Goal: Transaction & Acquisition: Obtain resource

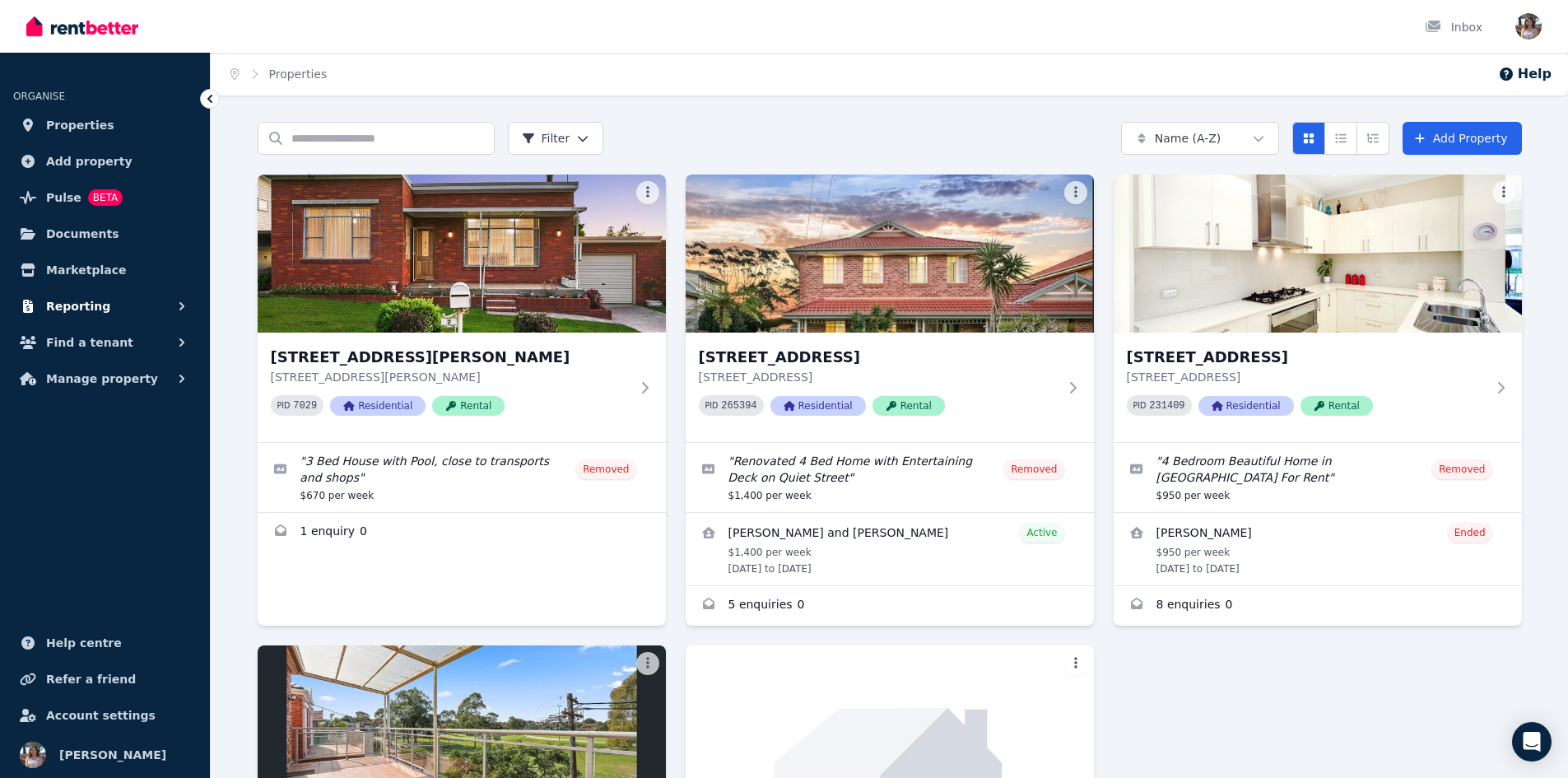
click at [87, 302] on span "Reporting" at bounding box center [78, 306] width 64 height 20
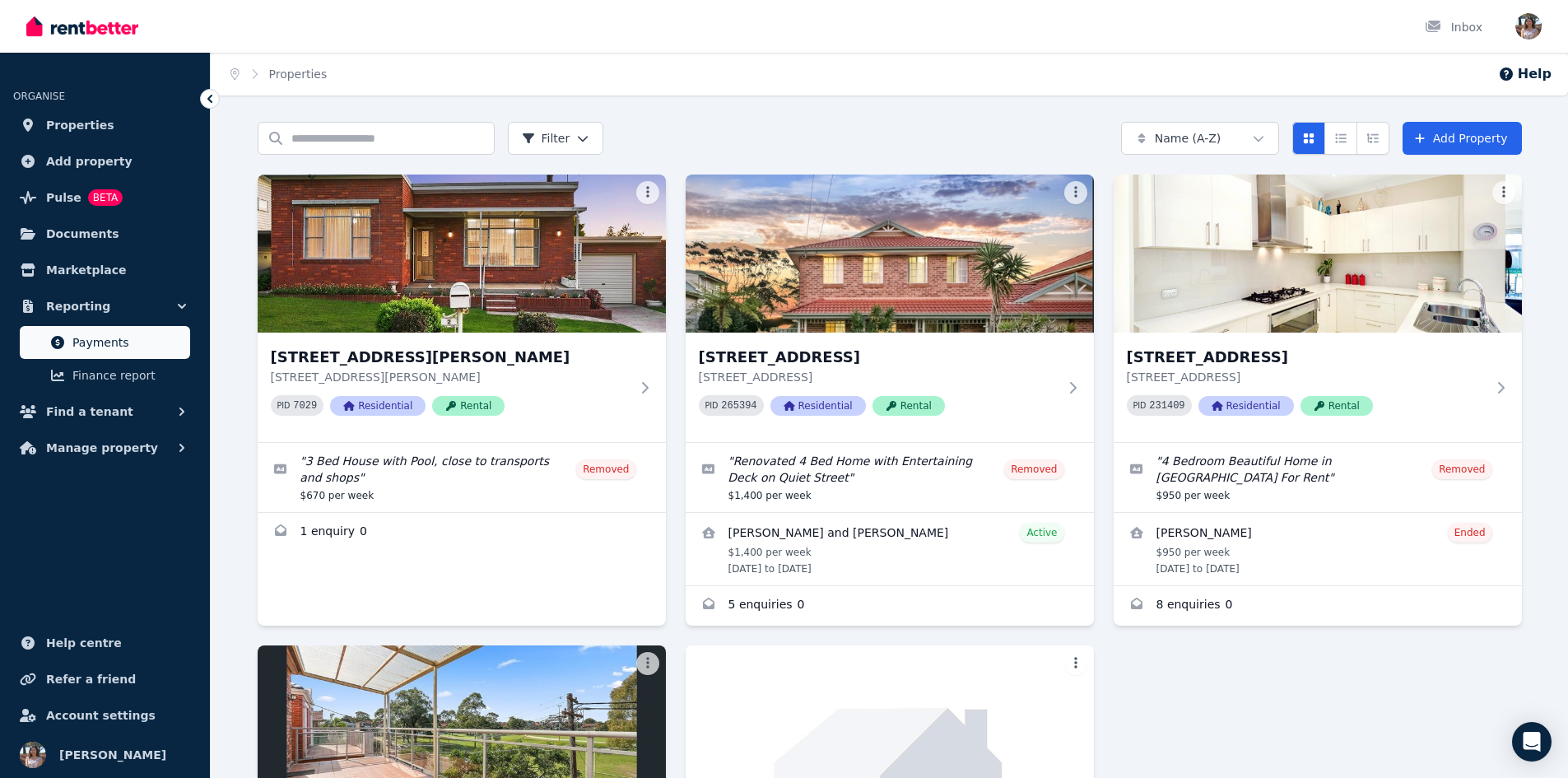
click at [92, 336] on span "Payments" at bounding box center [128, 342] width 111 height 20
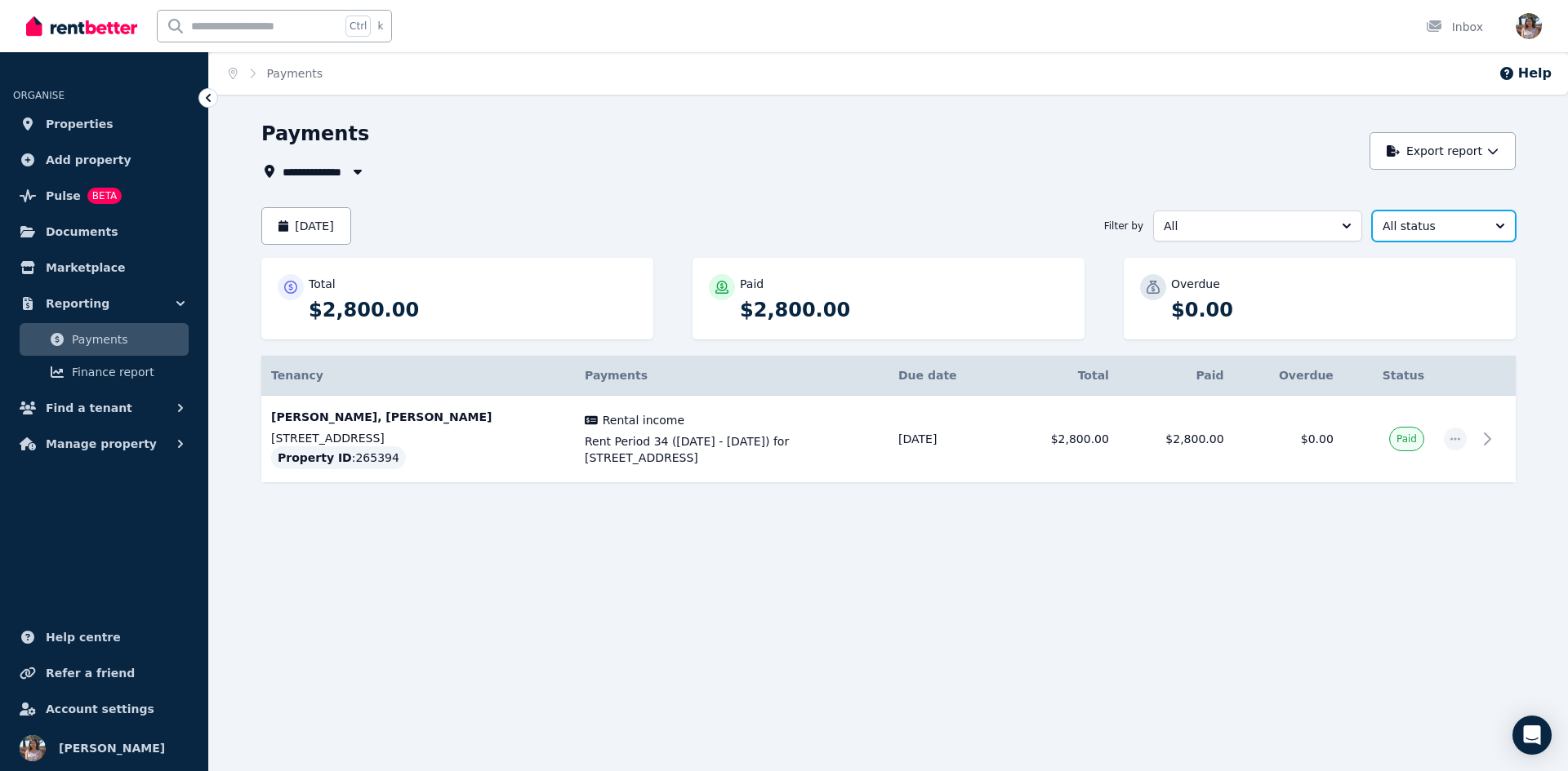
click at [1451, 226] on span "All status" at bounding box center [1431, 226] width 99 height 17
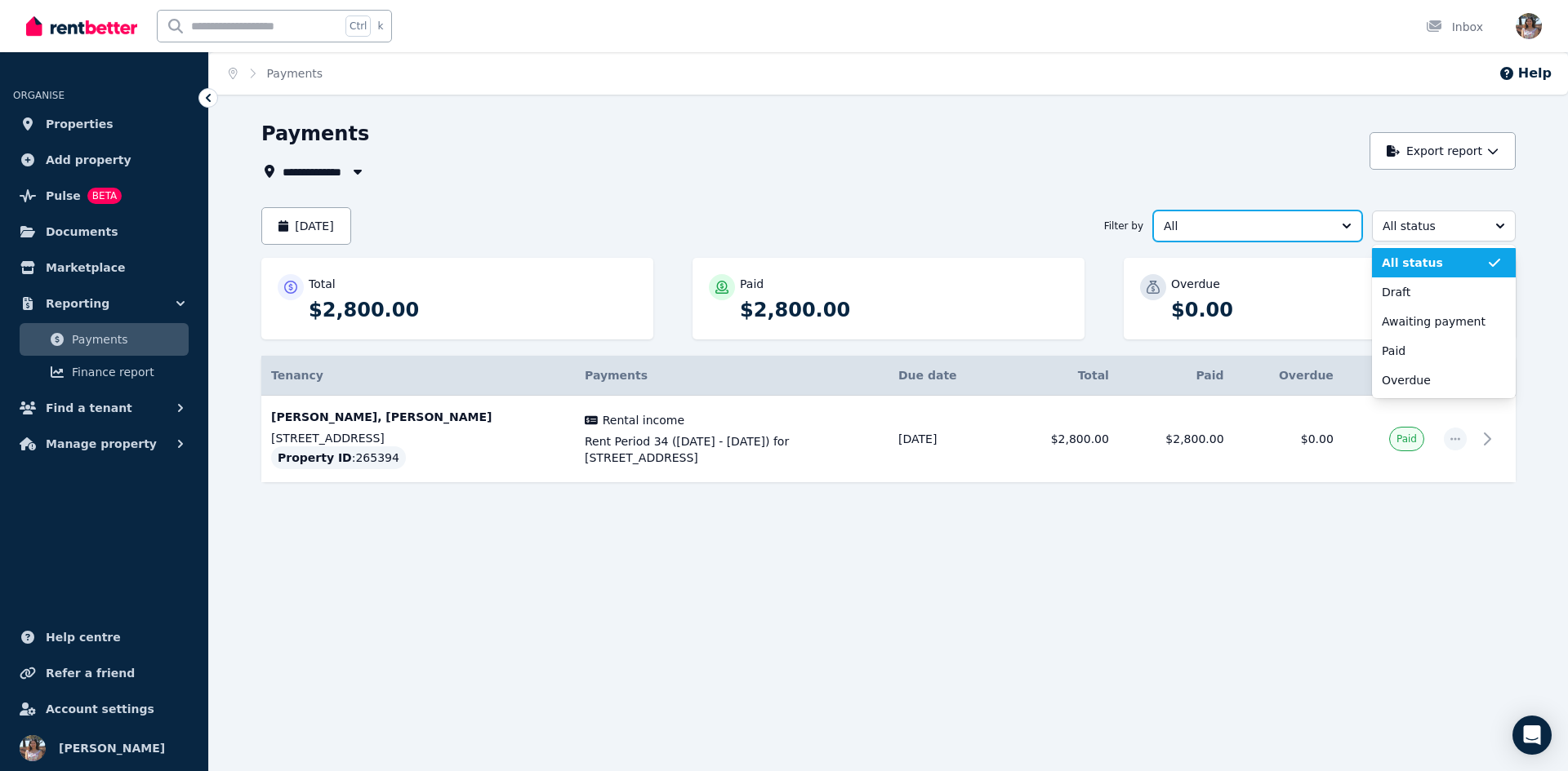
click at [1302, 227] on span "All" at bounding box center [1245, 226] width 165 height 17
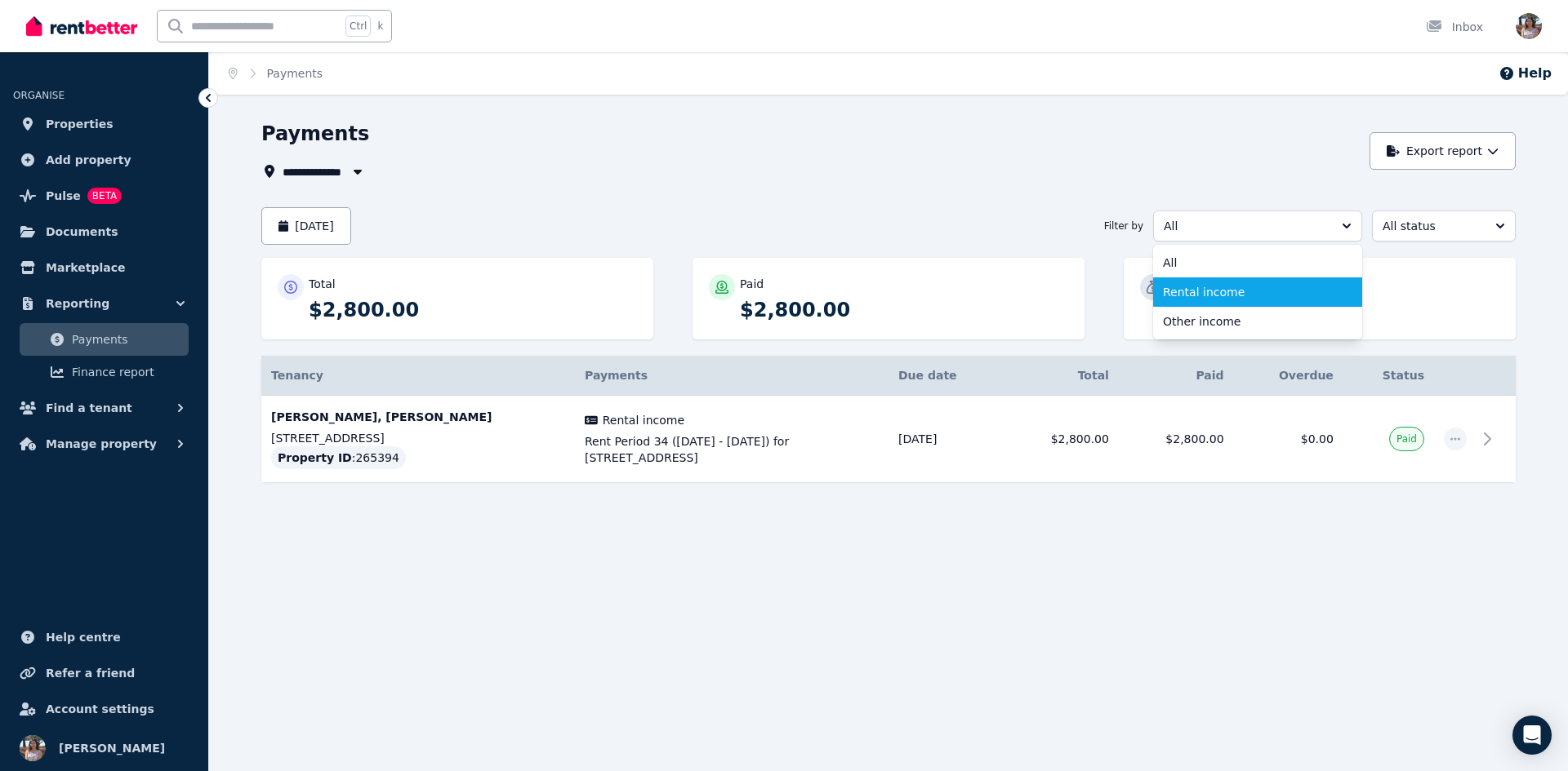
click at [1183, 291] on span "Rental income" at bounding box center [1247, 291] width 170 height 17
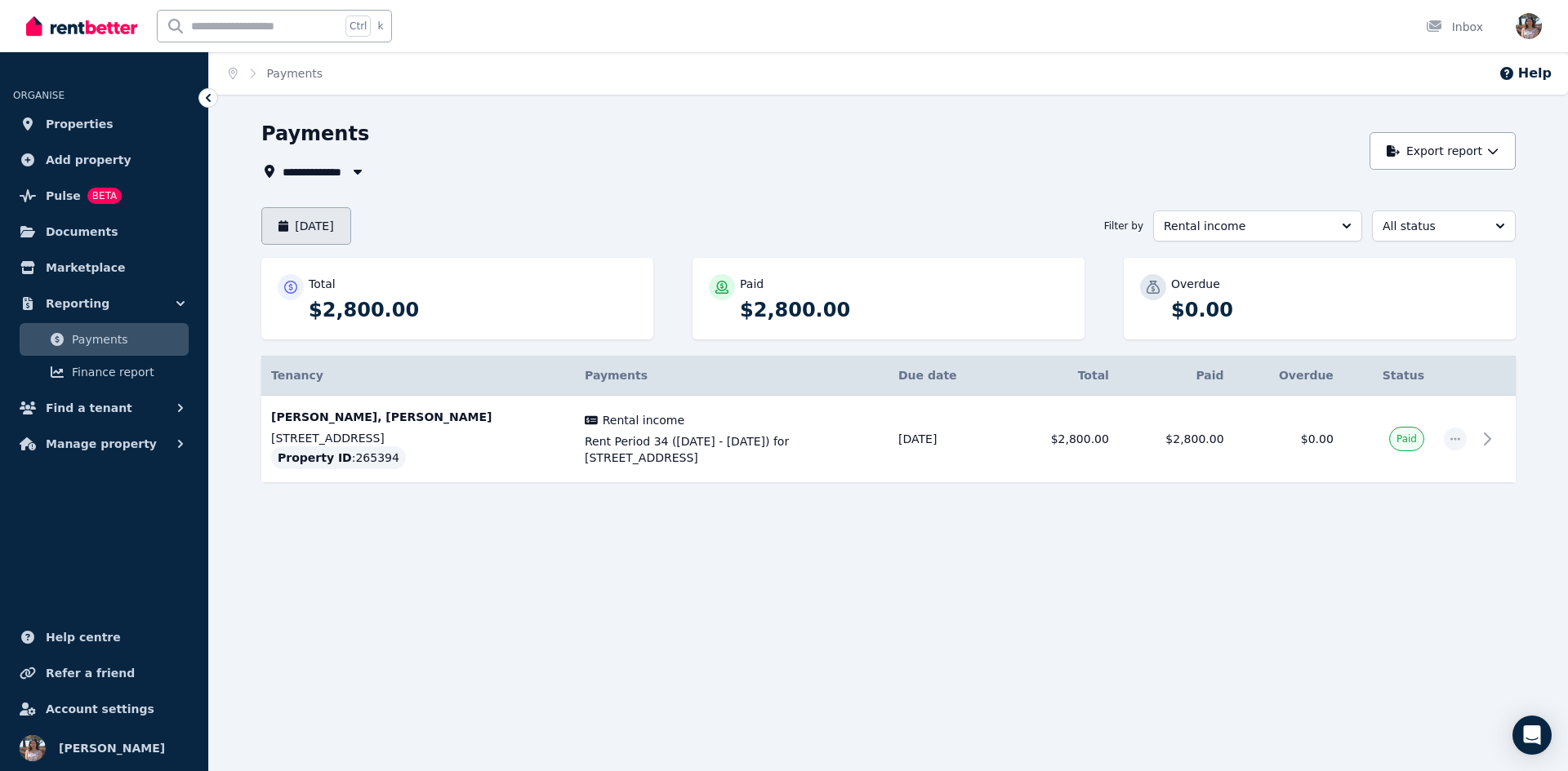
click at [351, 220] on button "September 2025" at bounding box center [306, 226] width 90 height 38
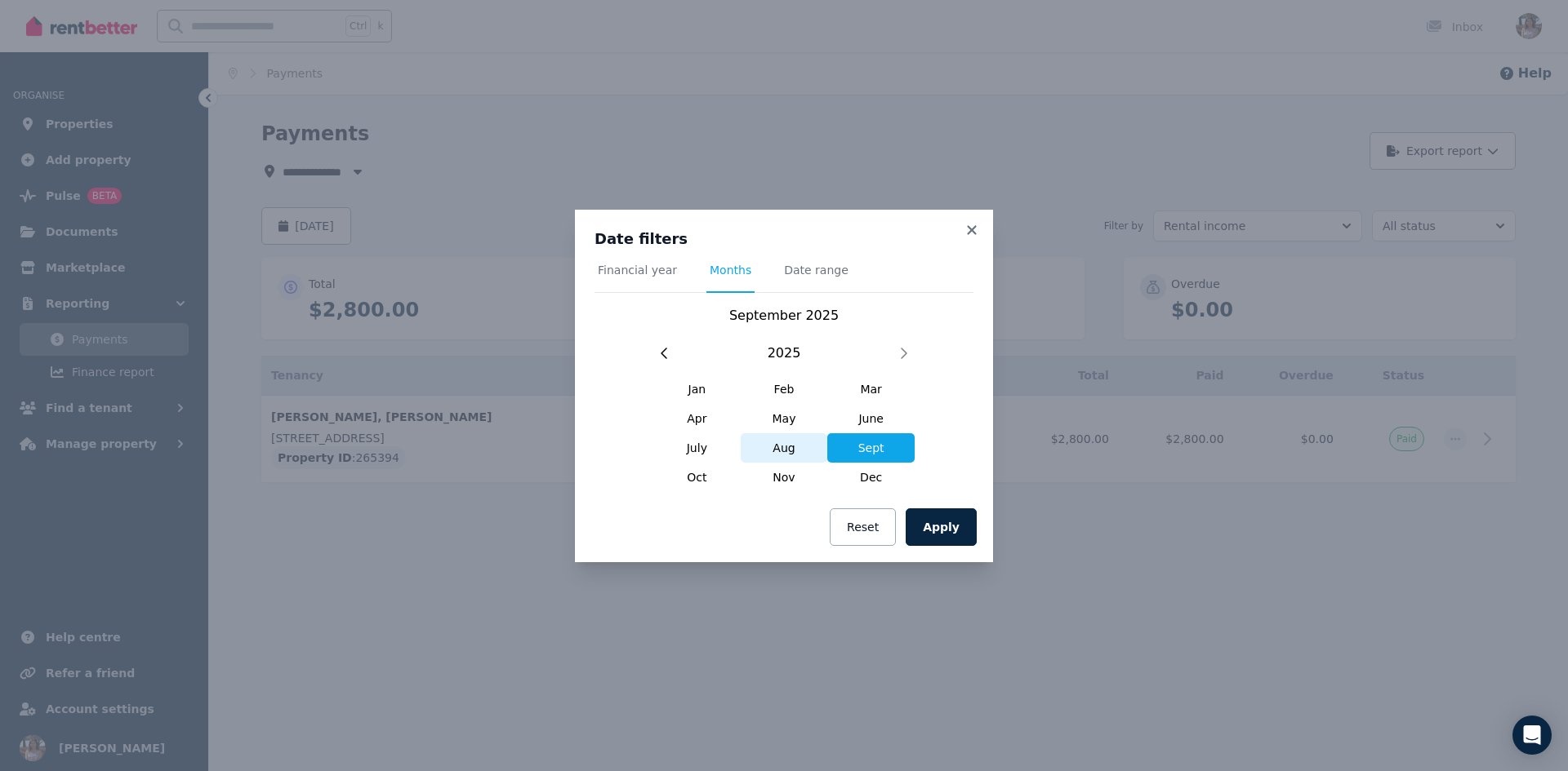
click at [765, 446] on span "Aug" at bounding box center [784, 448] width 88 height 29
click at [879, 448] on span "Sept" at bounding box center [871, 448] width 88 height 29
click at [698, 390] on span "Jan" at bounding box center [697, 389] width 88 height 29
click at [881, 451] on span "Sept" at bounding box center [871, 448] width 88 height 29
click at [807, 273] on span "Date range" at bounding box center [816, 270] width 64 height 17
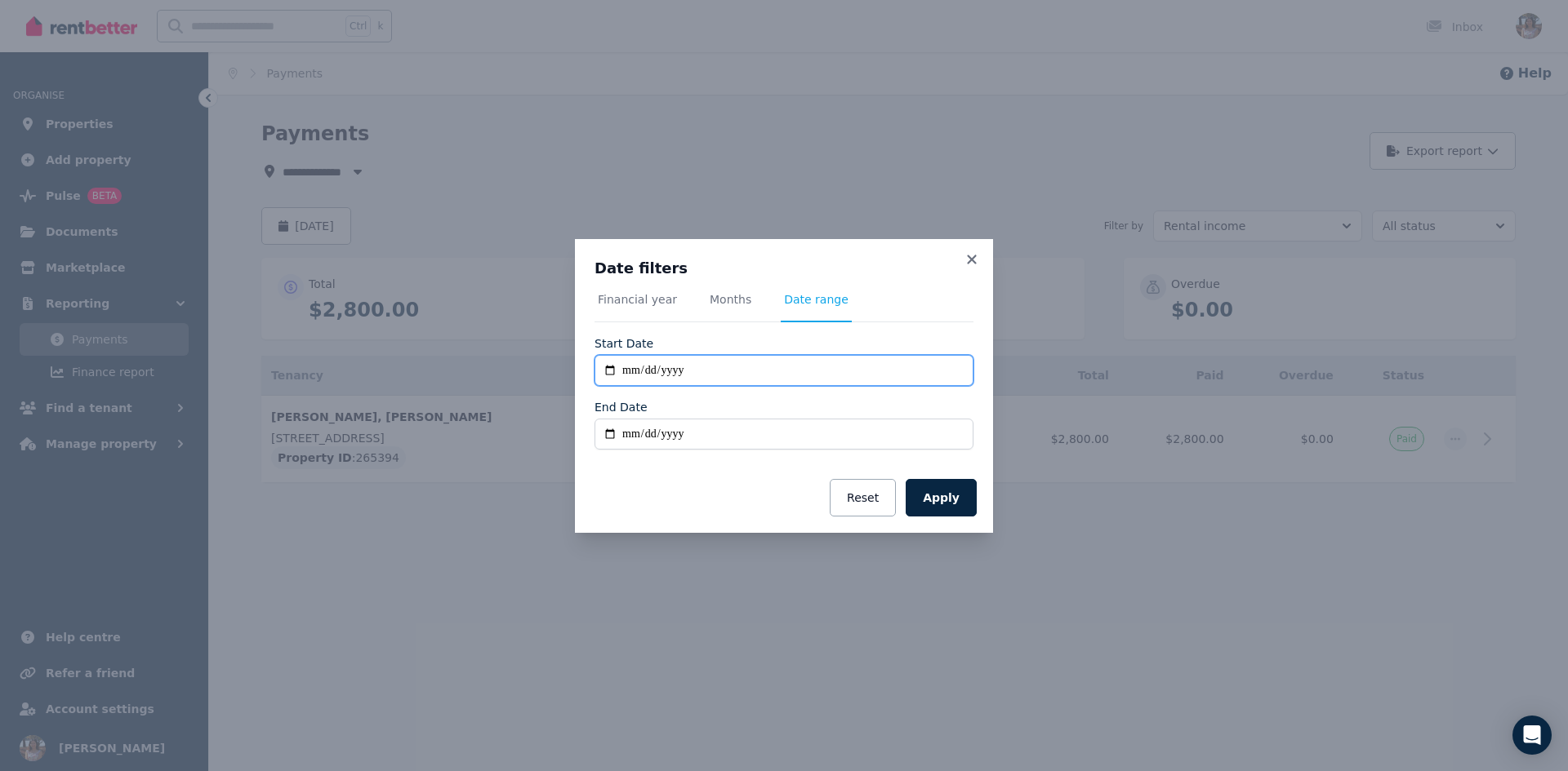
click at [698, 366] on input "**********" at bounding box center [784, 370] width 378 height 31
click at [612, 373] on input "**********" at bounding box center [784, 370] width 378 height 31
type input "**********"
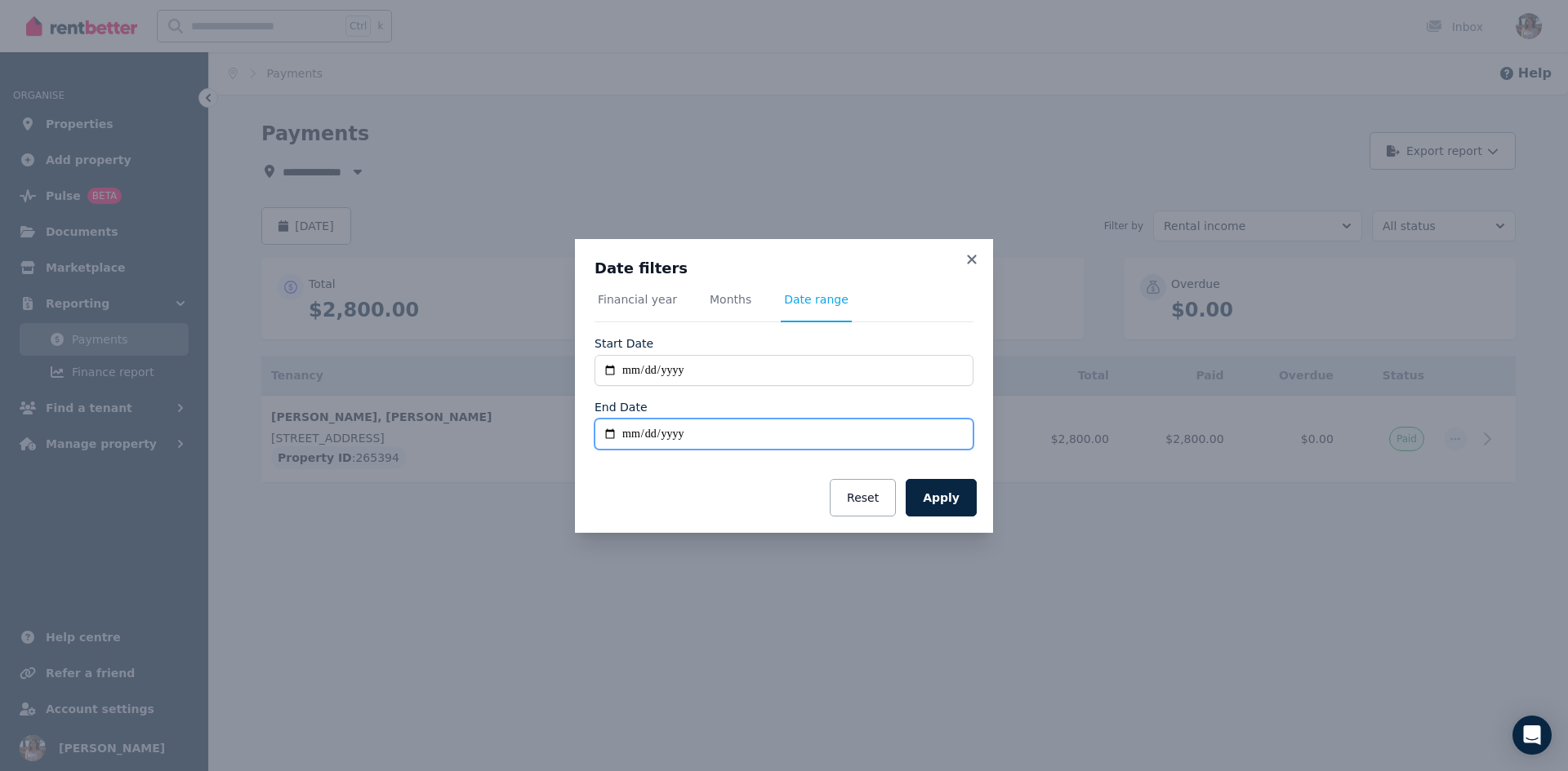
click at [707, 434] on input "End Date" at bounding box center [784, 435] width 378 height 31
click at [636, 435] on input "End Date" at bounding box center [784, 435] width 378 height 31
click at [613, 435] on input "End Date" at bounding box center [784, 435] width 378 height 31
type input "**********"
click at [949, 484] on button "Apply" at bounding box center [941, 497] width 71 height 38
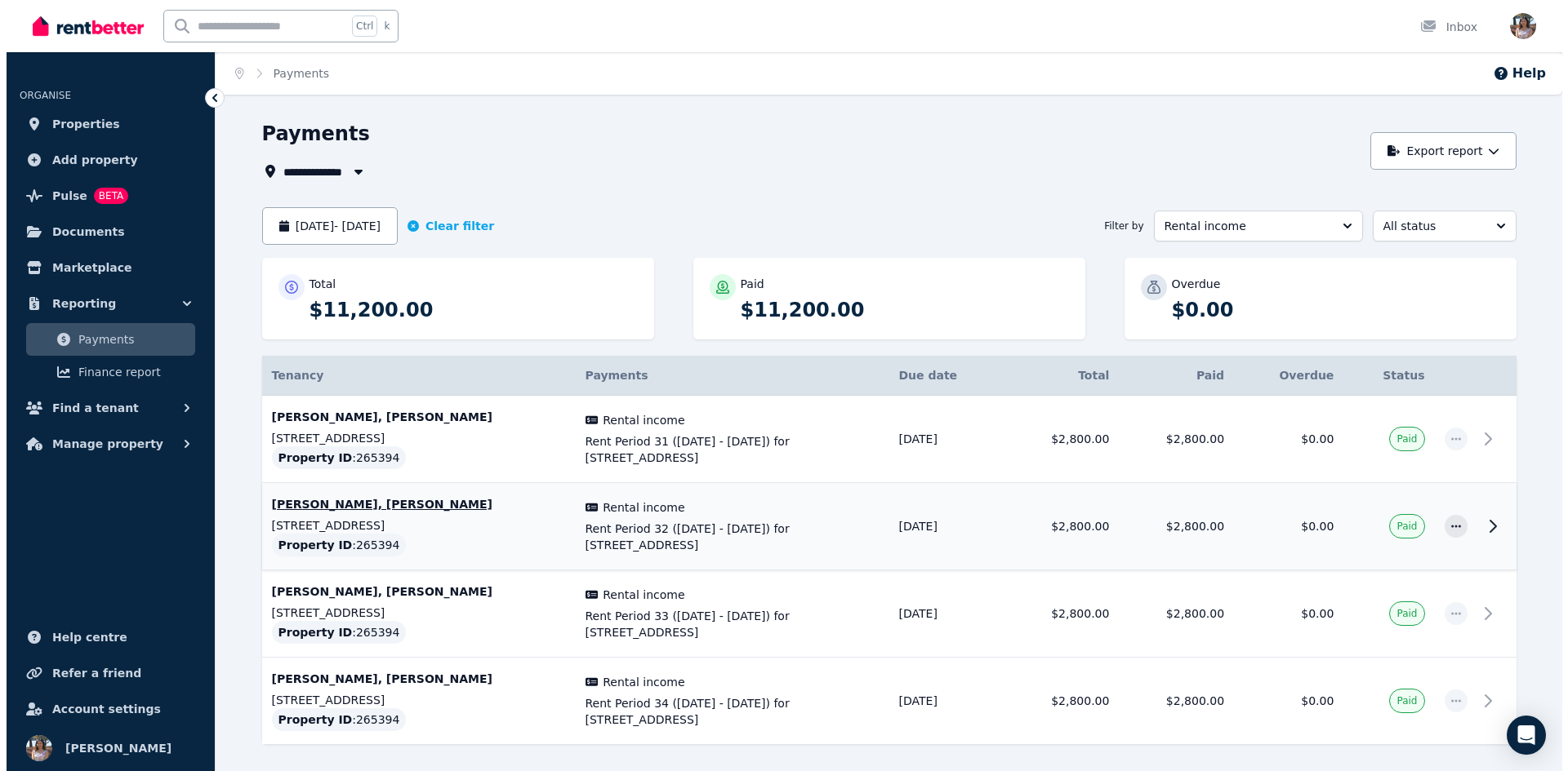
scroll to position [61, 0]
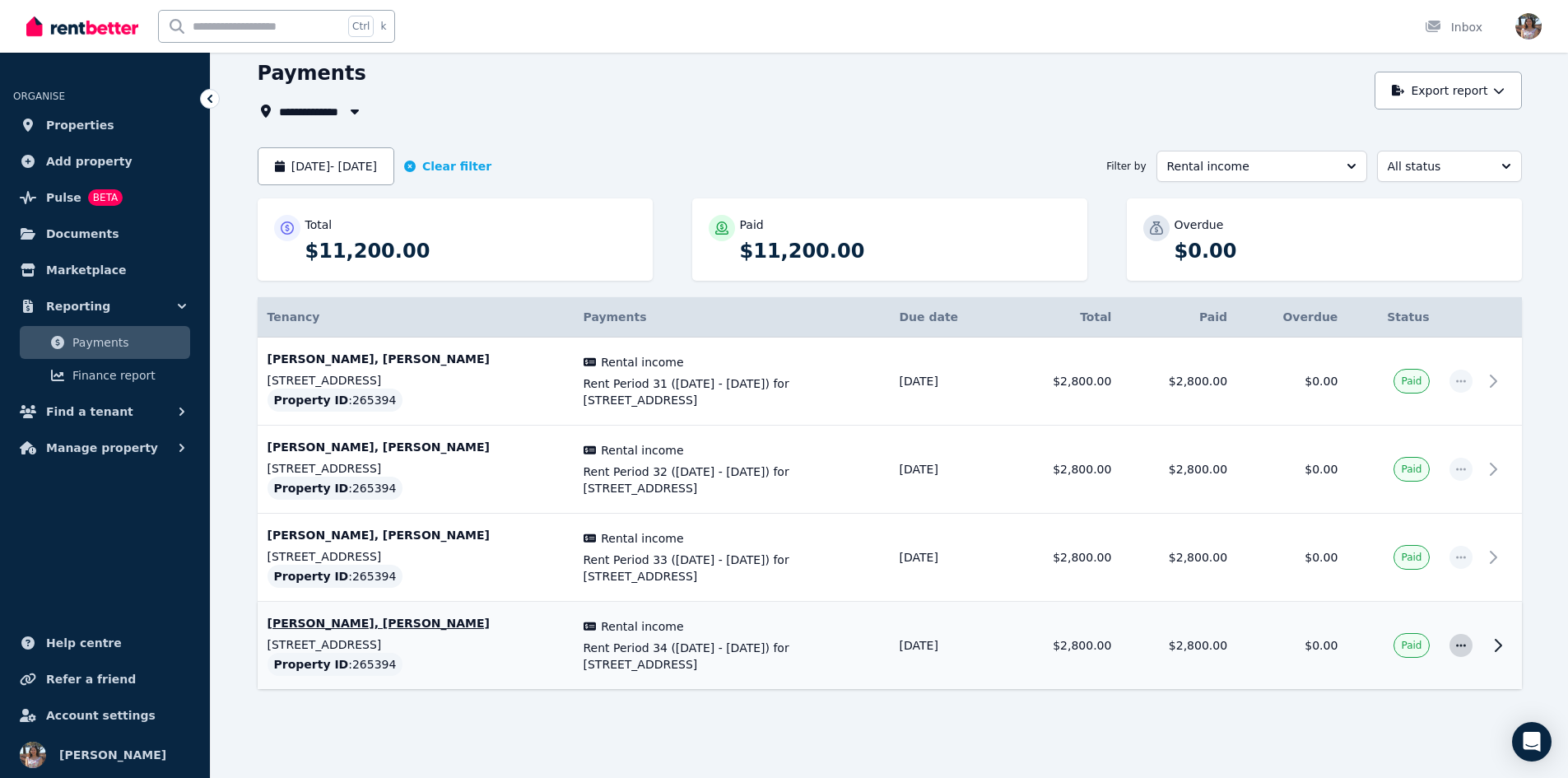
click at [1469, 645] on span "button" at bounding box center [1460, 645] width 23 height 23
click at [1494, 650] on icon at bounding box center [1498, 645] width 20 height 20
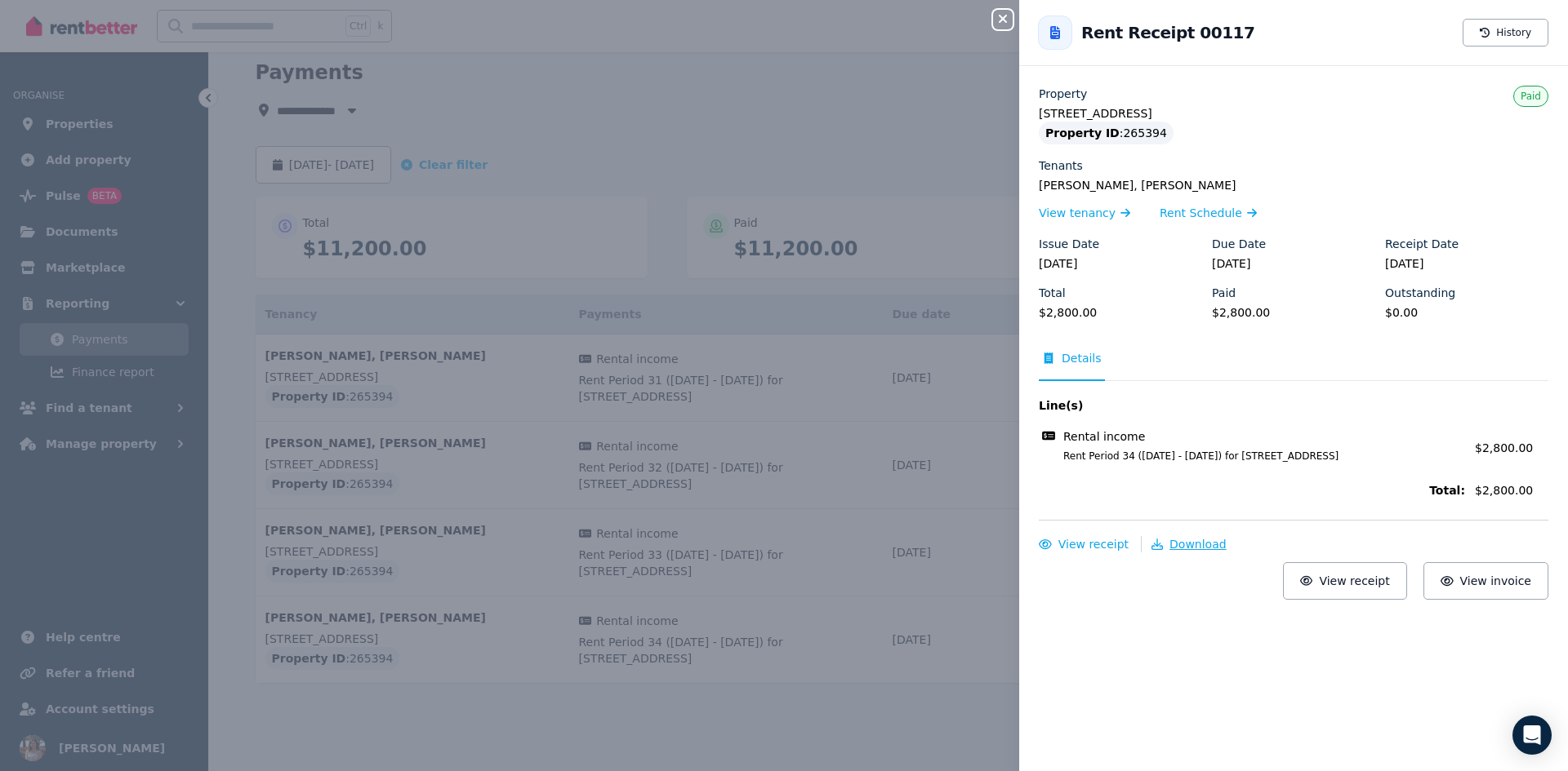
click at [1179, 547] on span "Download" at bounding box center [1197, 544] width 58 height 13
click at [964, 164] on div "Close panel Back to Rent Receipt 00117 History Property 2A Eyre Street, Chifley…" at bounding box center [784, 385] width 1568 height 771
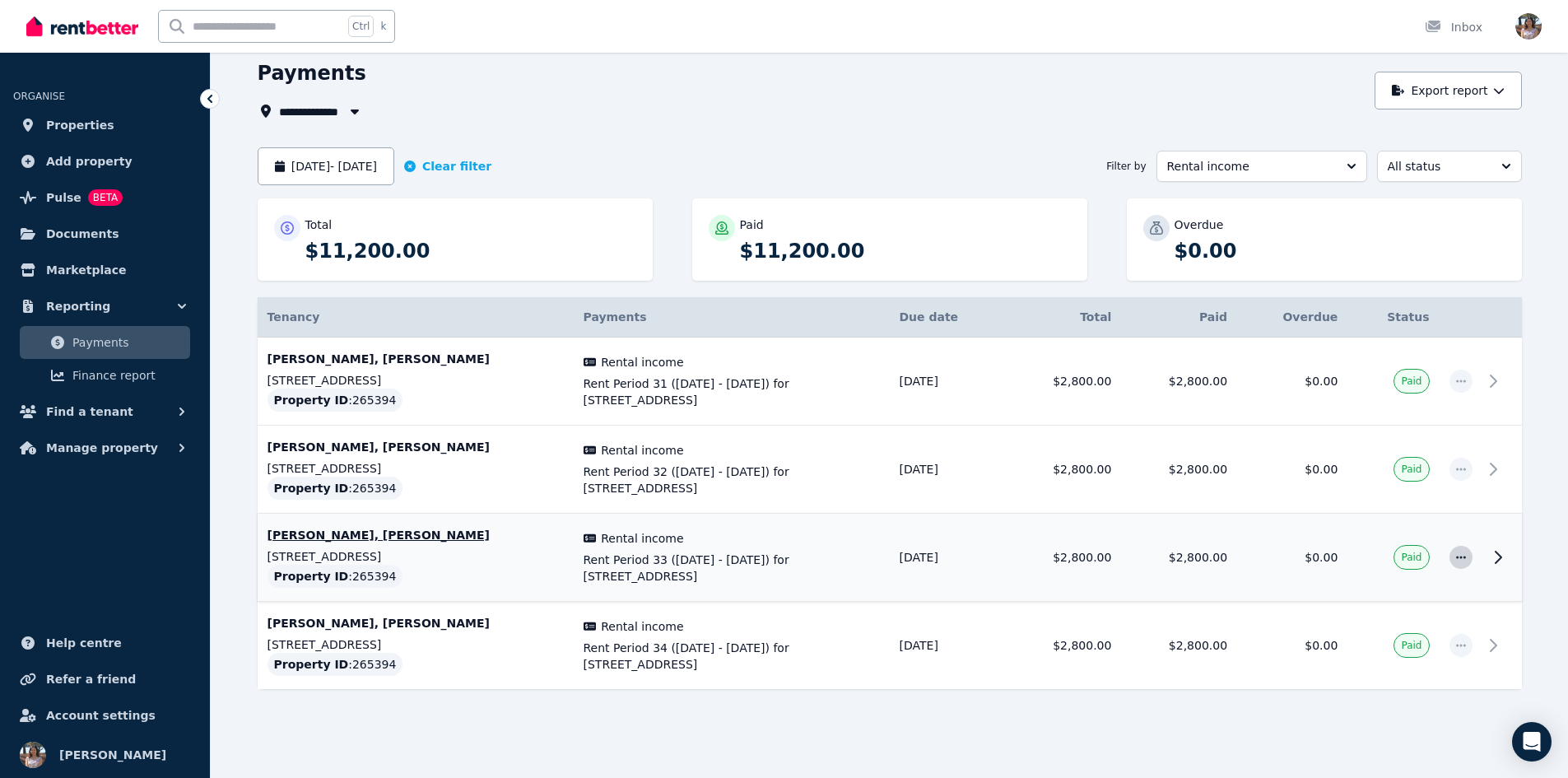
click at [1453, 559] on span "button" at bounding box center [1460, 557] width 23 height 23
click at [1006, 562] on td "29/08/2025" at bounding box center [948, 558] width 116 height 89
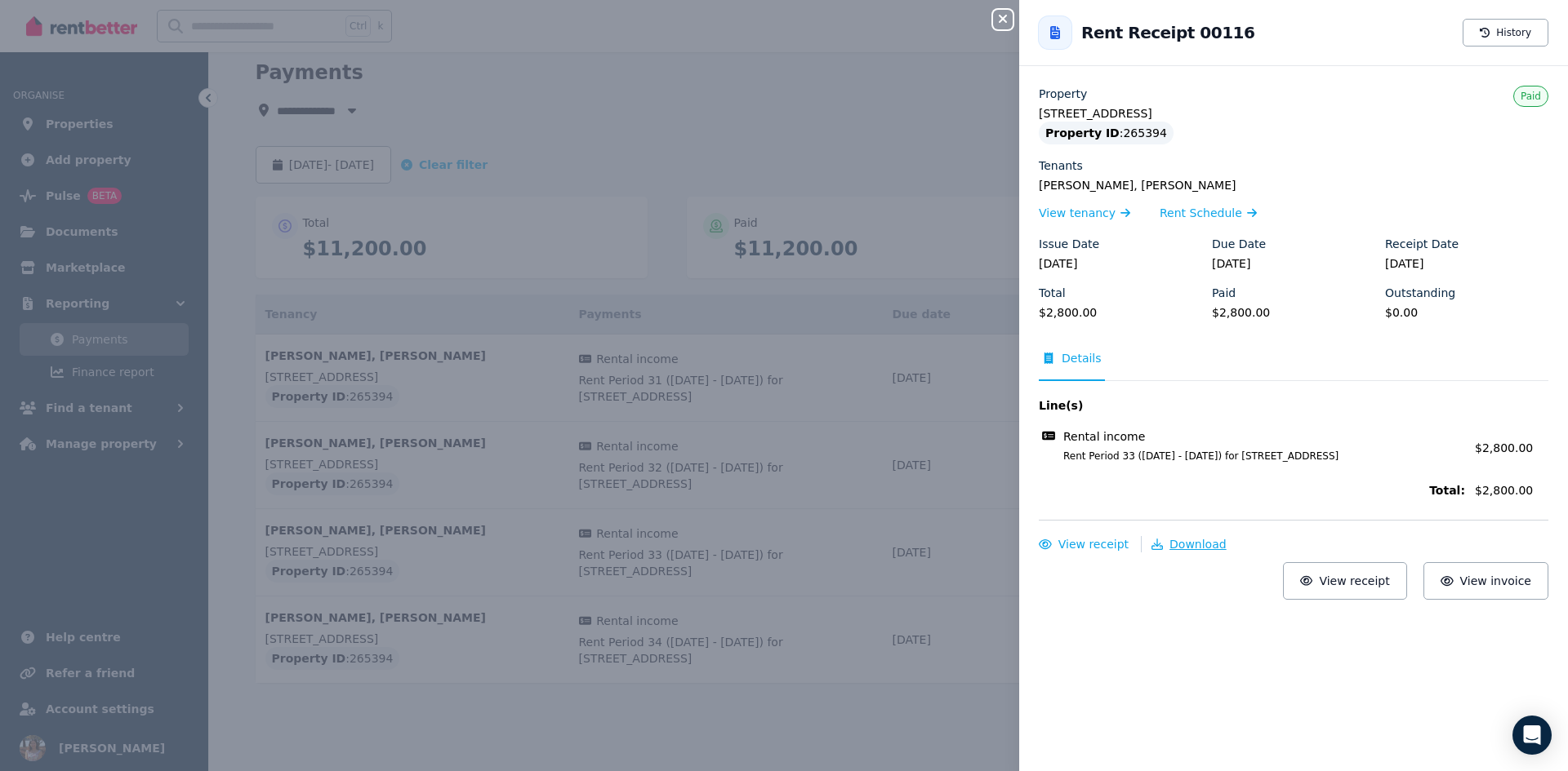
click at [1176, 539] on span "Download" at bounding box center [1197, 544] width 58 height 13
